Goal: Information Seeking & Learning: Learn about a topic

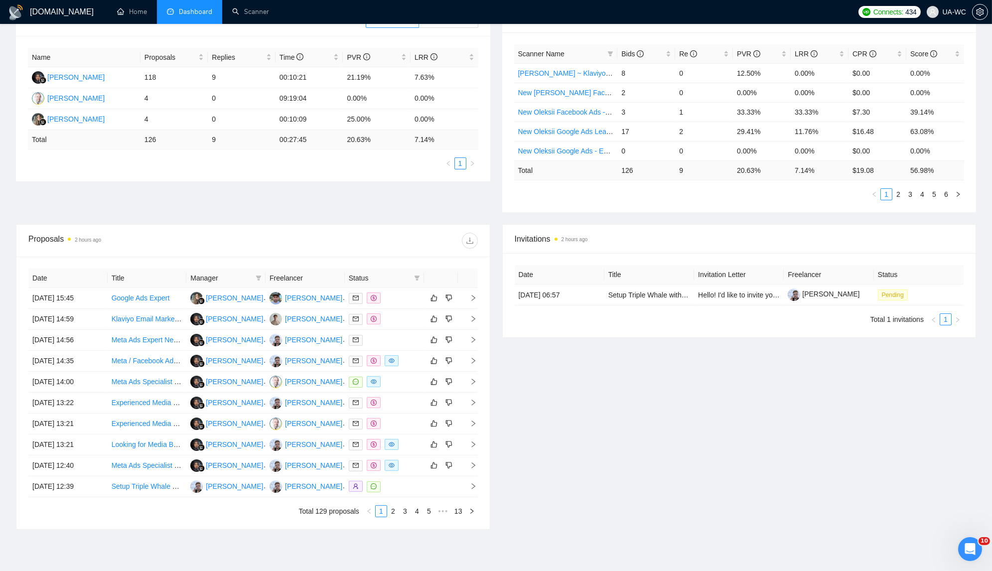
scroll to position [171, 0]
click at [393, 509] on link "2" at bounding box center [393, 511] width 11 height 11
click at [381, 508] on link "1" at bounding box center [381, 511] width 11 height 11
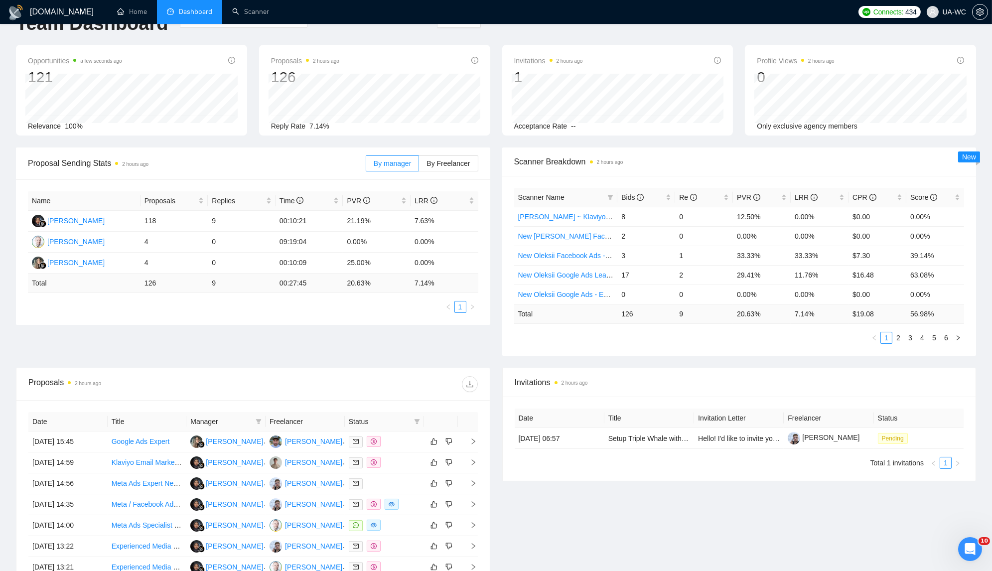
scroll to position [0, 0]
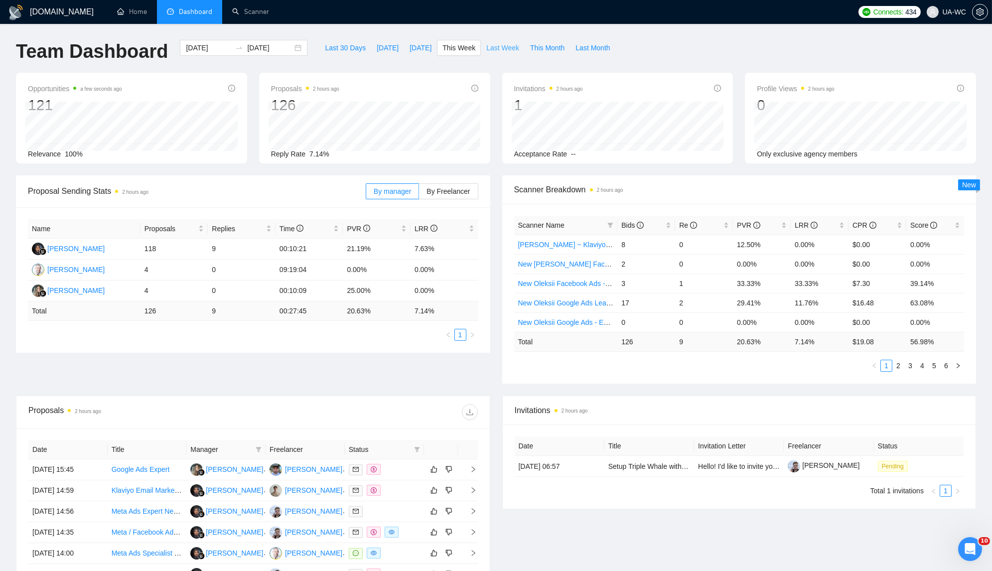
click at [489, 51] on span "Last Week" at bounding box center [502, 47] width 33 height 11
type input "2025-09-29"
type input "2025-10-05"
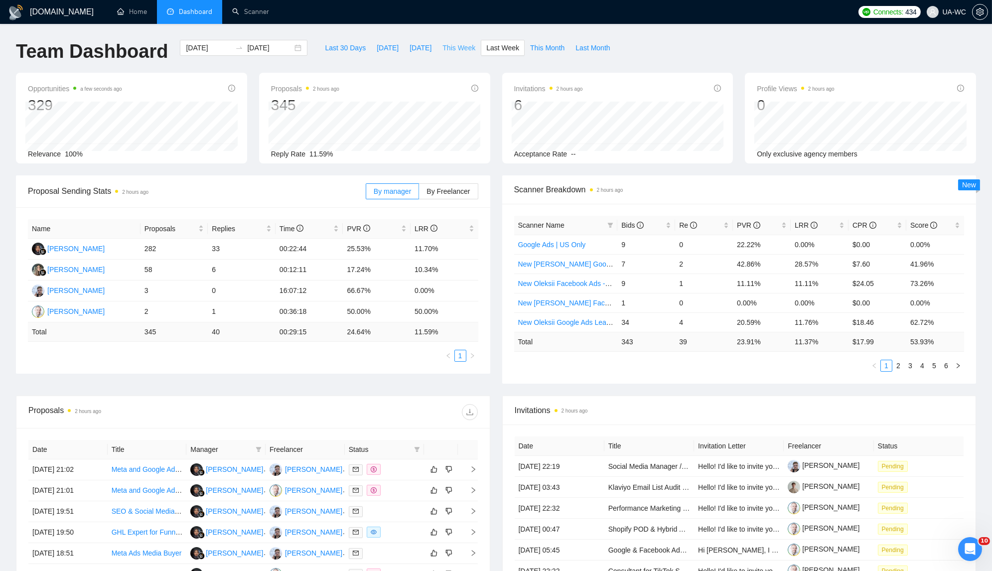
click at [462, 47] on span "This Week" at bounding box center [458, 47] width 33 height 11
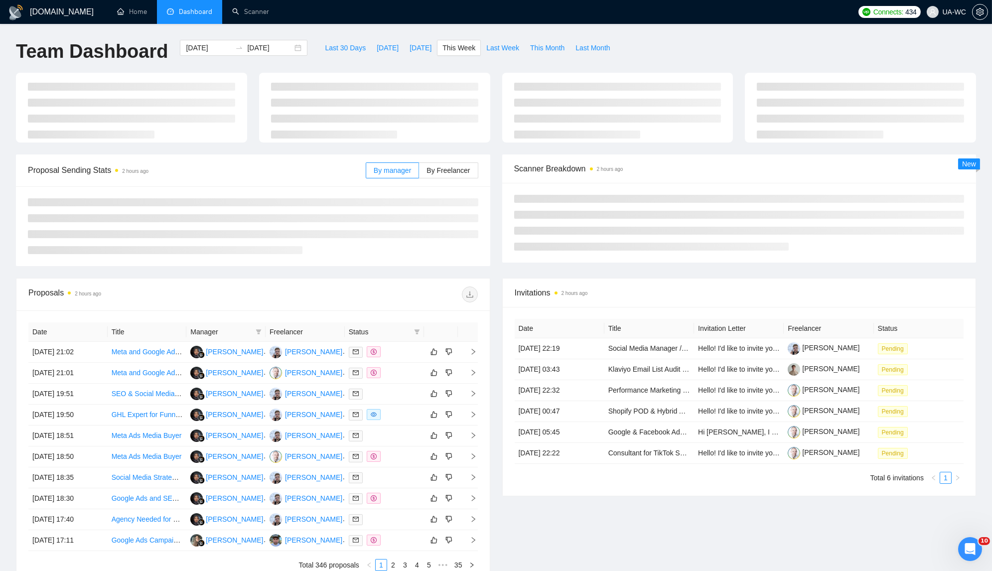
type input "[DATE]"
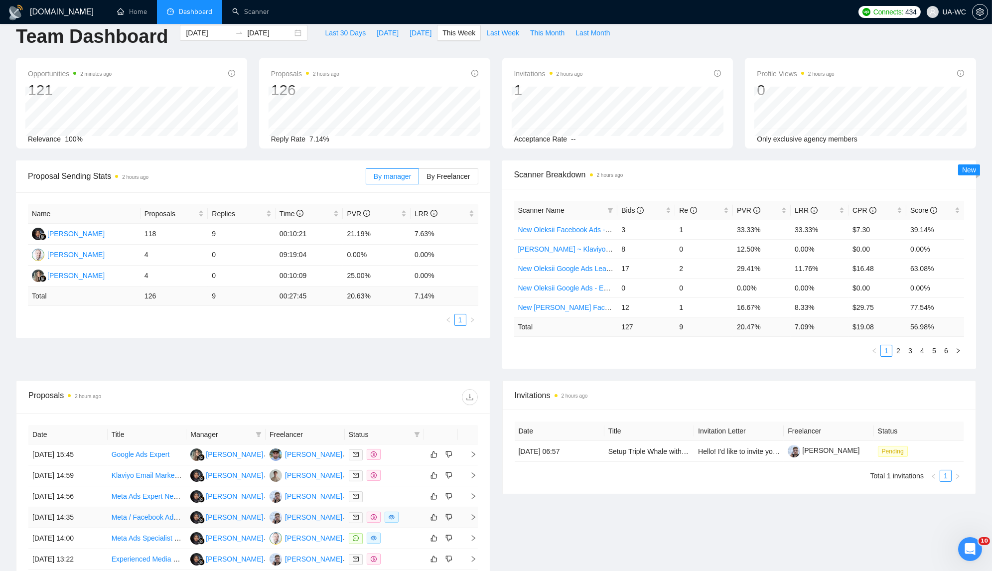
scroll to position [15, 0]
click at [473, 535] on icon "right" at bounding box center [473, 537] width 7 height 7
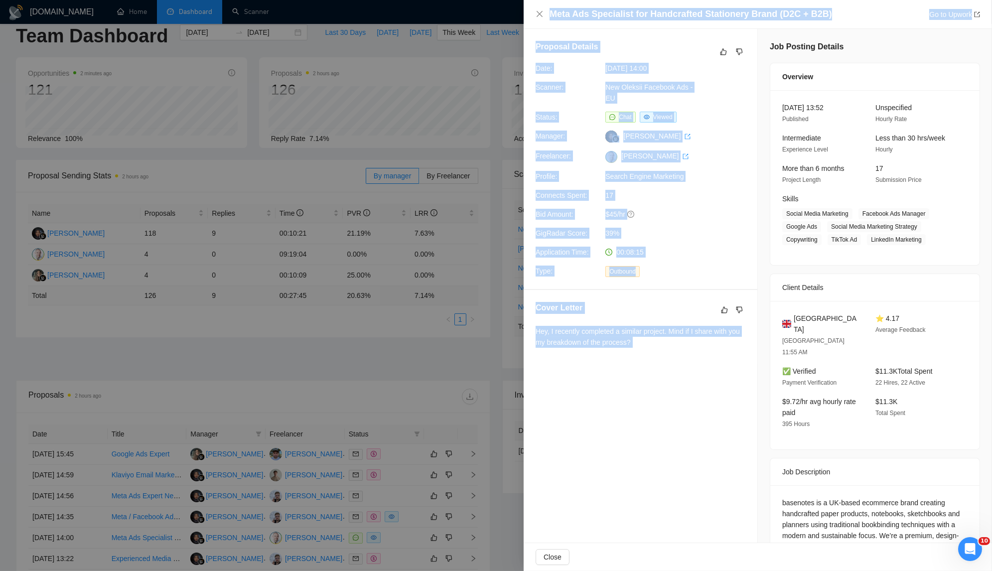
drag, startPoint x: 652, startPoint y: 340, endPoint x: 517, endPoint y: 329, distance: 135.9
click at [517, 329] on div "Meta Ads Specialist for Handcrafted Stationery Brand (D2C + B2B) Go to Upwork P…" at bounding box center [496, 285] width 992 height 571
click at [548, 330] on div "Hey, I recently completed a similar project. Mind if I share with you my breakd…" at bounding box center [640, 337] width 210 height 22
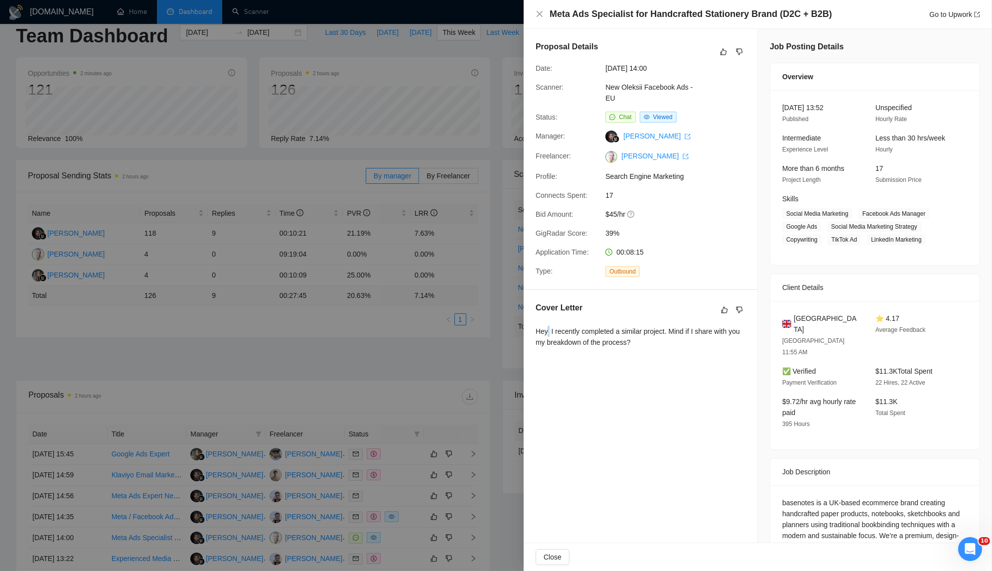
click at [548, 330] on div "Hey, I recently completed a similar project. Mind if I share with you my breakd…" at bounding box center [640, 337] width 210 height 22
